Goal: Check status: Check status

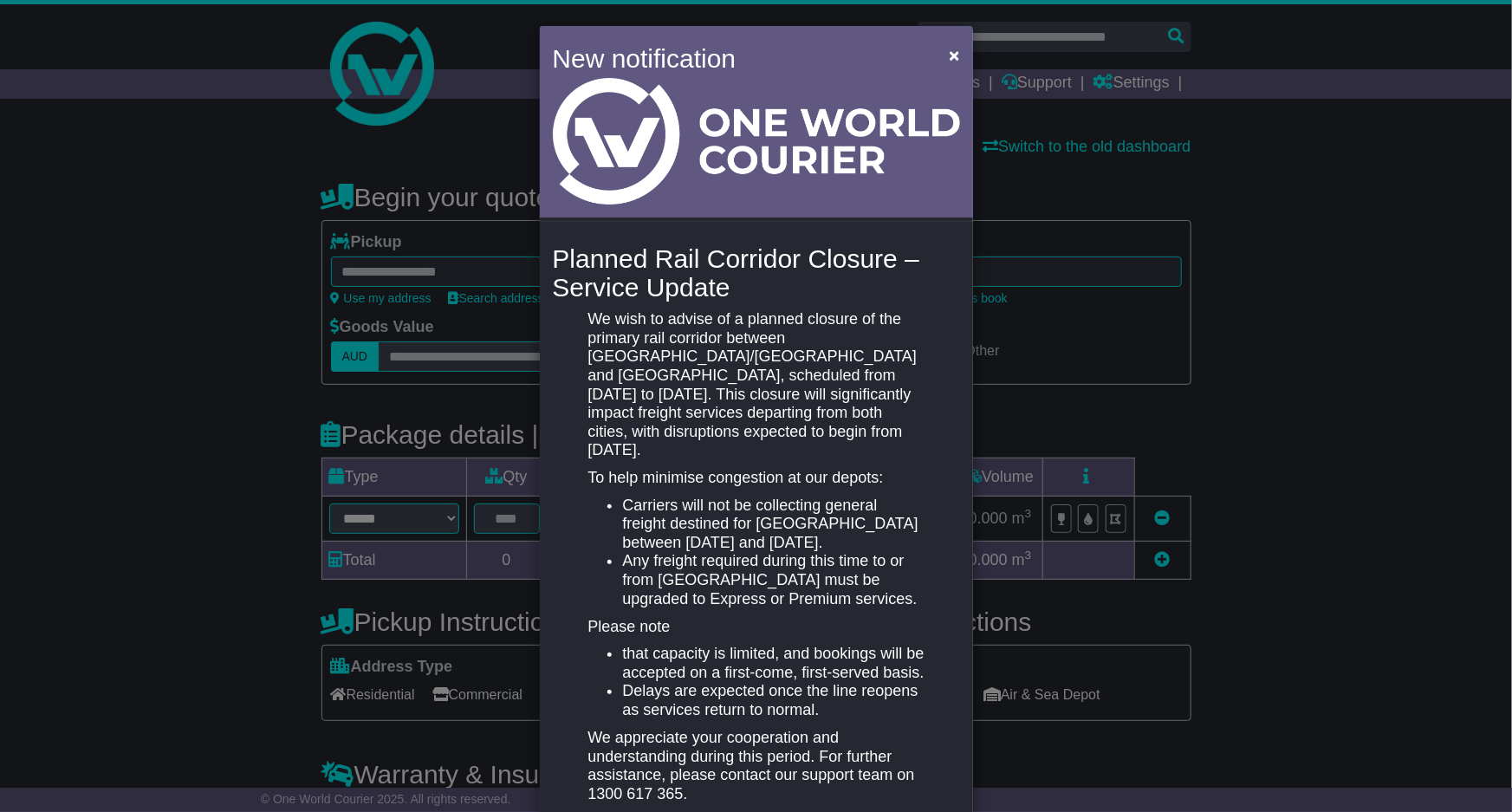
click at [1003, 105] on div "New notification × Planned Rail Corridor Closure – Service Update We wish to ad…" at bounding box center [756, 406] width 1512 height 812
click at [953, 65] on button "×" at bounding box center [953, 54] width 28 height 35
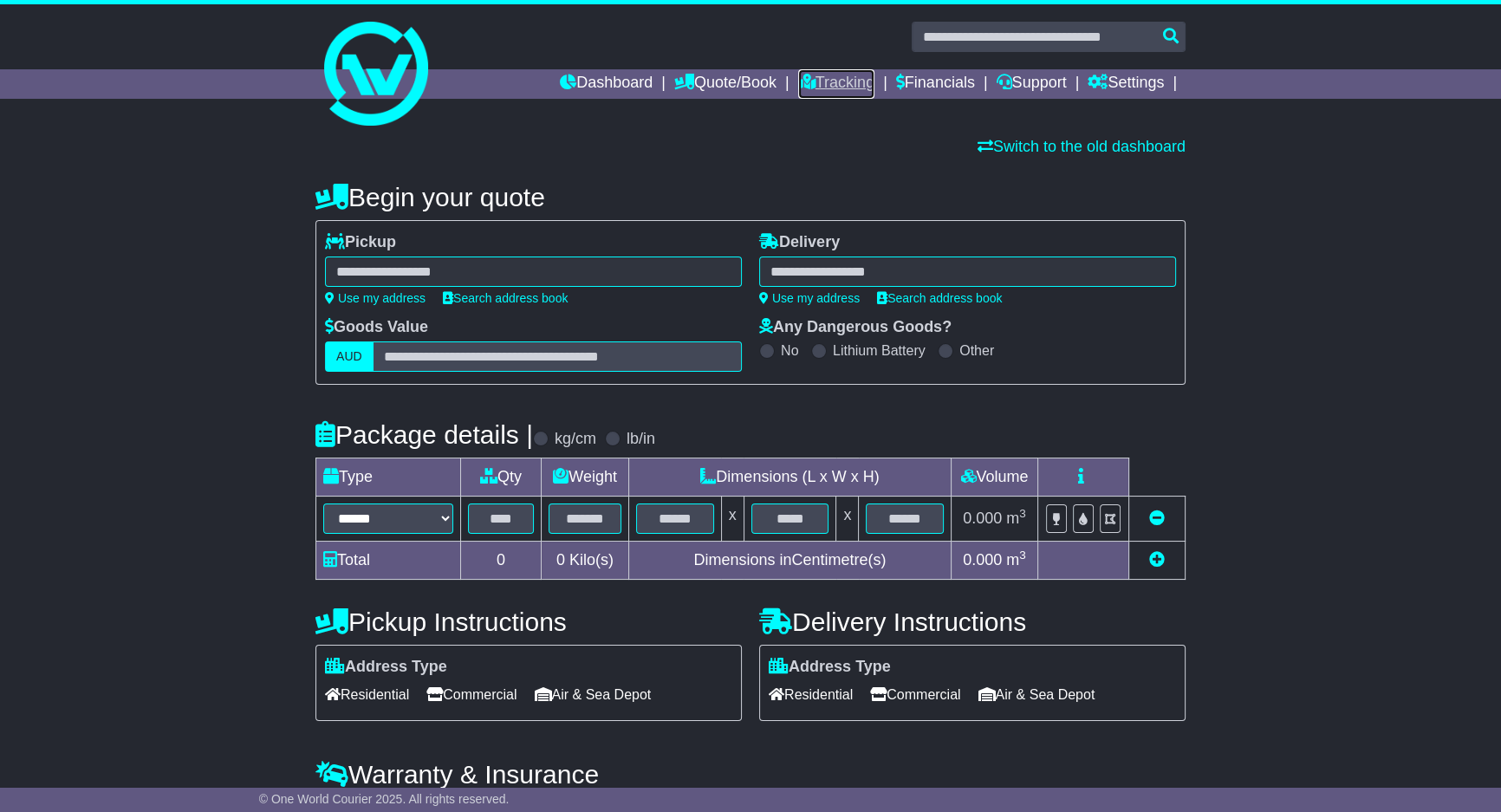
click at [806, 82] on link "Tracking" at bounding box center [836, 83] width 76 height 29
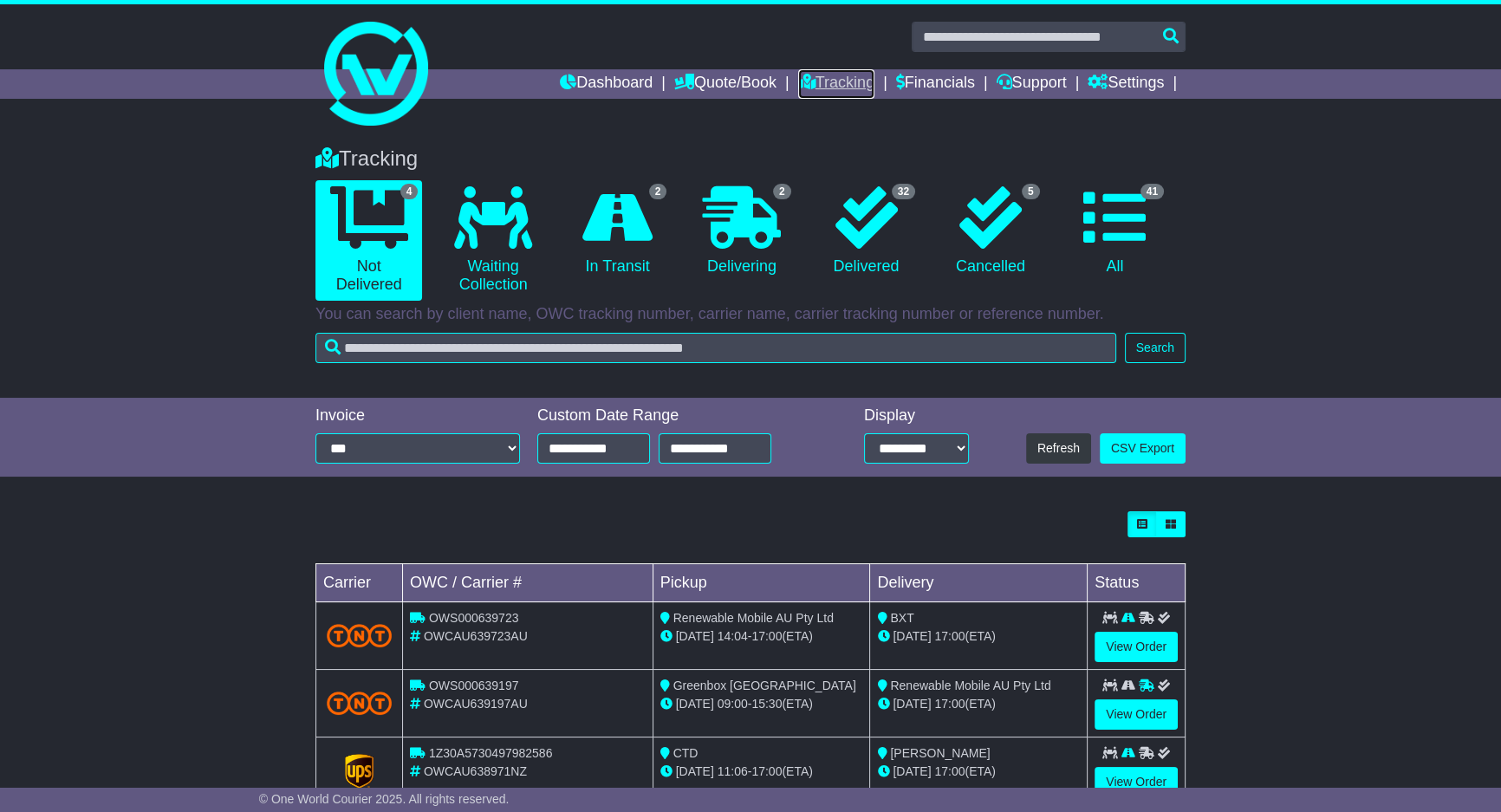
drag, startPoint x: 0, startPoint y: 0, endPoint x: 808, endPoint y: 82, distance: 812.2
click at [808, 82] on link "Tracking" at bounding box center [836, 83] width 76 height 29
click at [598, 227] on icon at bounding box center [618, 217] width 70 height 63
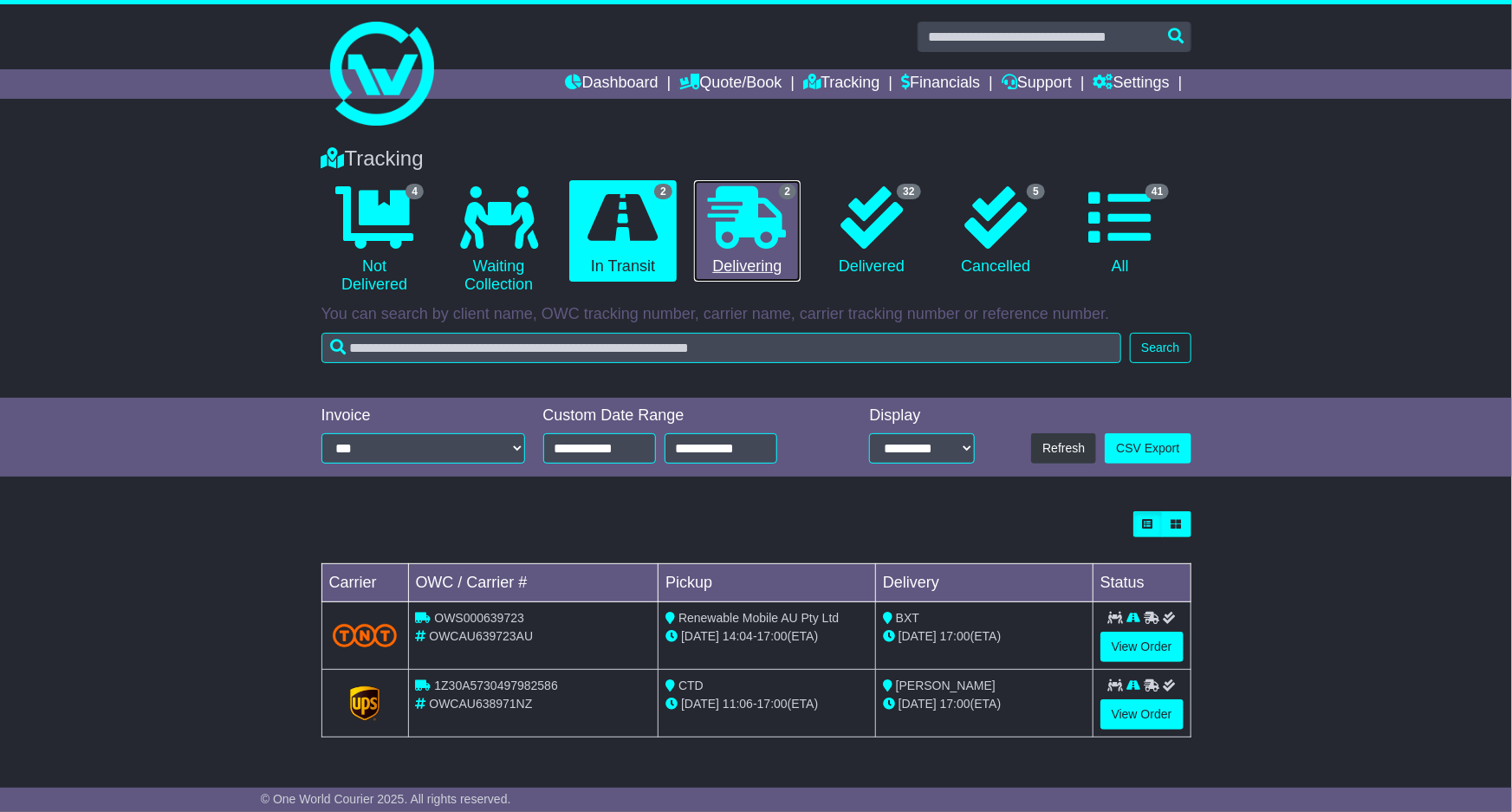
click at [734, 227] on icon at bounding box center [747, 217] width 78 height 63
click at [737, 227] on icon at bounding box center [747, 217] width 78 height 63
